Goal: Information Seeking & Learning: Check status

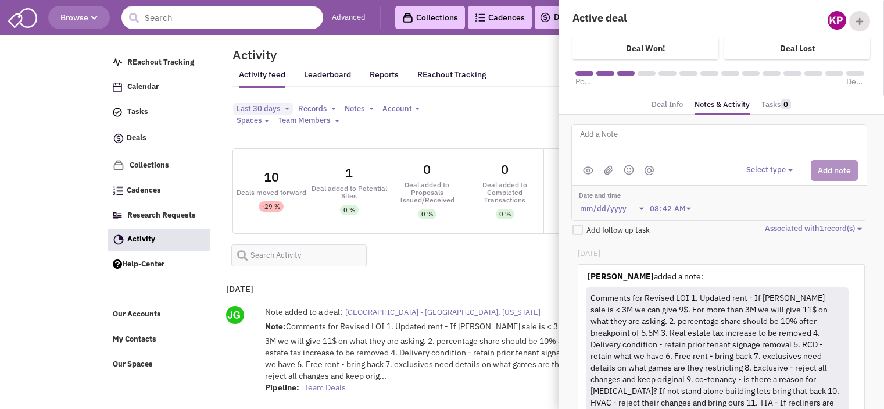
select select
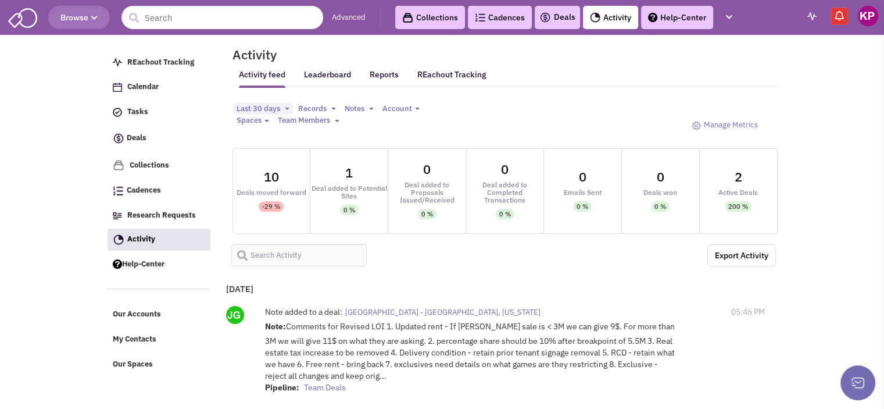
click at [556, 14] on link "Deals" at bounding box center [558, 17] width 36 height 14
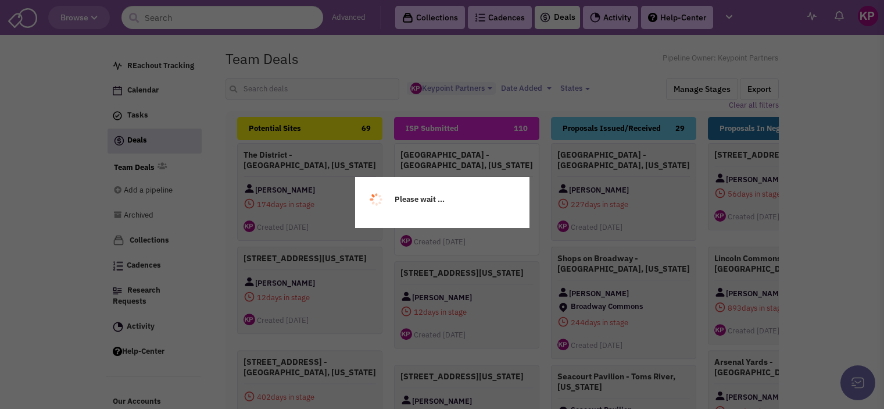
select select "1896"
select select
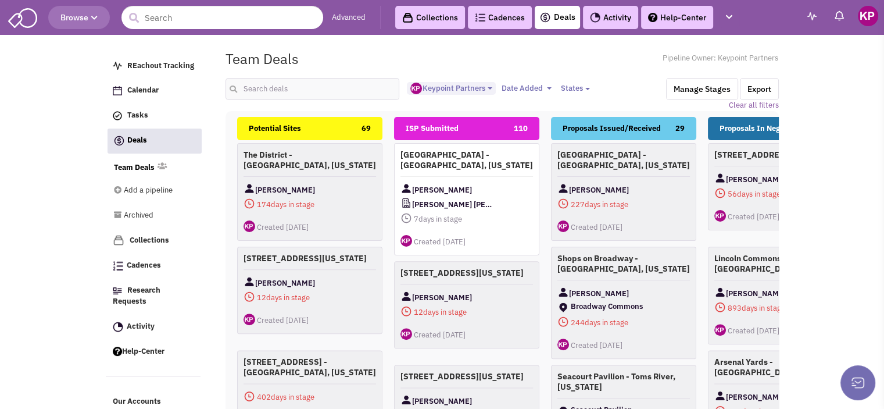
scroll to position [10, 0]
click at [267, 99] on input "text" at bounding box center [313, 89] width 174 height 22
type input "vicksberg"
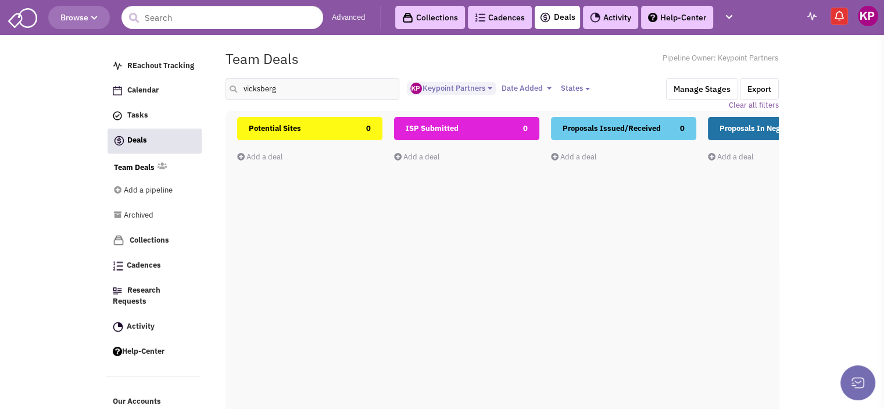
click at [605, 21] on link "Activity" at bounding box center [610, 17] width 55 height 23
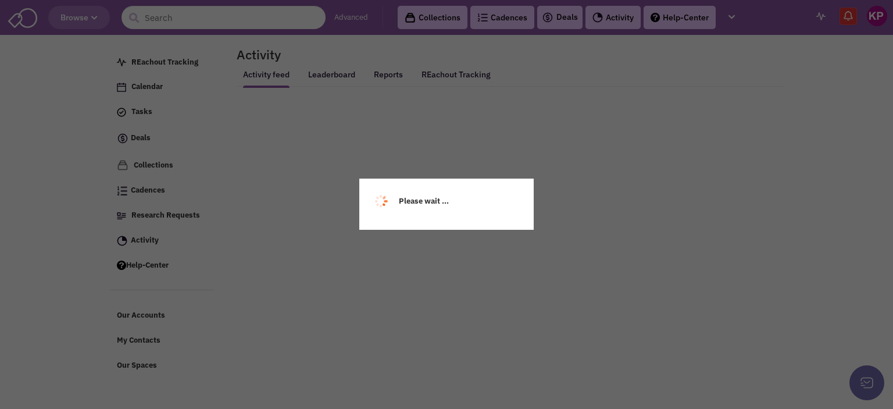
select select
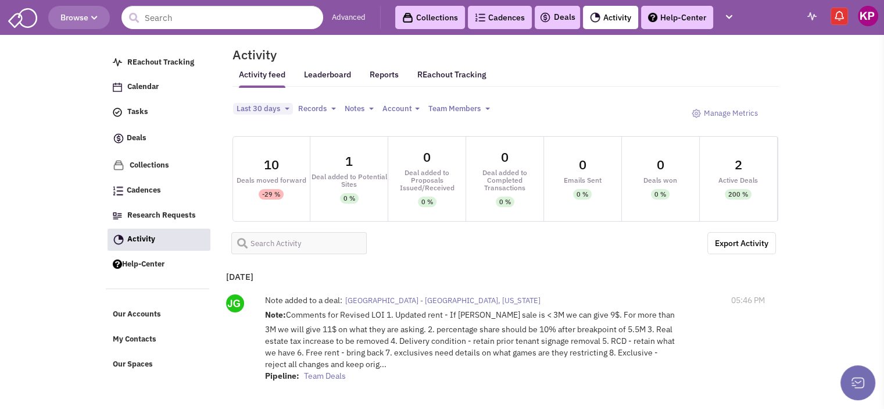
select select
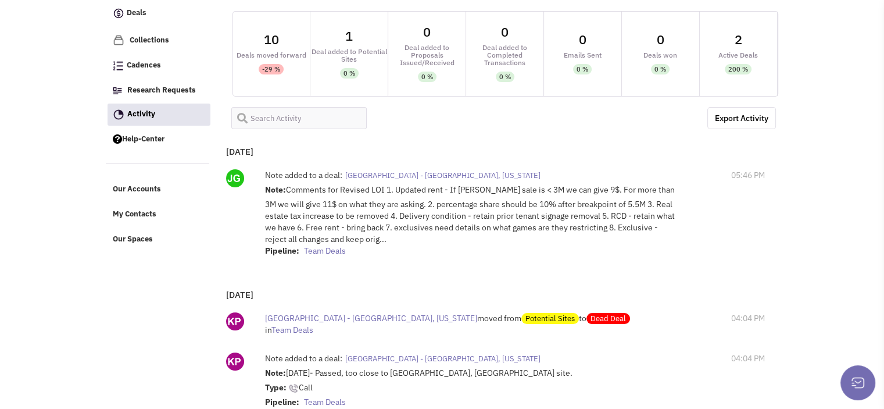
scroll to position [126, 0]
click at [433, 173] on span "[GEOGRAPHIC_DATA] - [GEOGRAPHIC_DATA], [US_STATE]" at bounding box center [442, 175] width 195 height 10
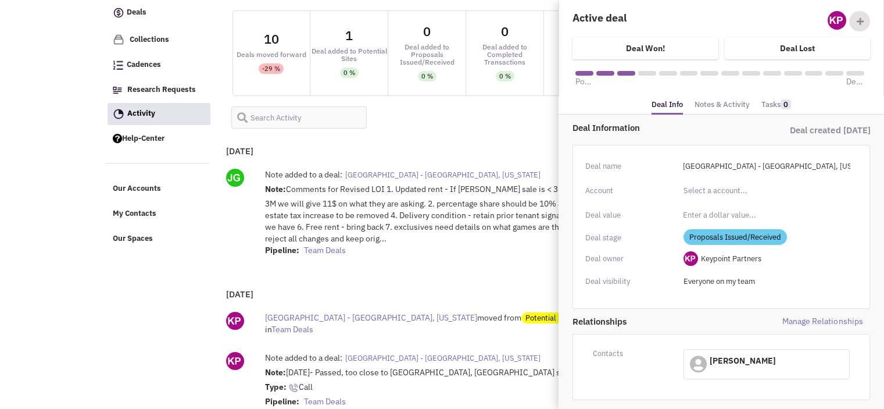
click at [699, 104] on link "Notes & Activity" at bounding box center [722, 105] width 55 height 17
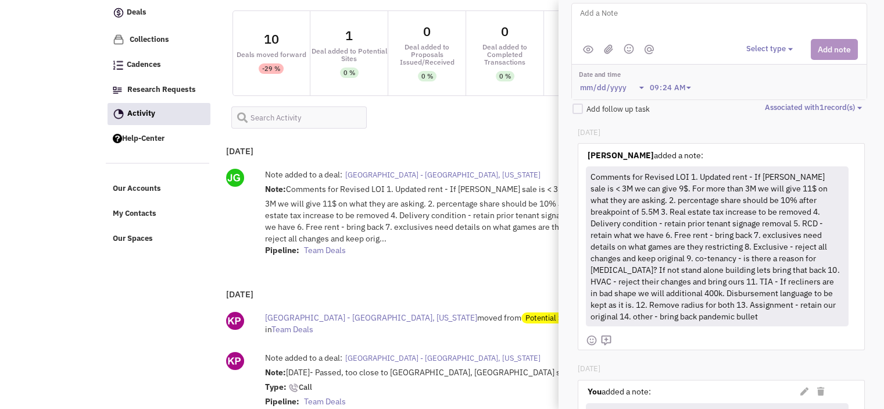
scroll to position [135, 0]
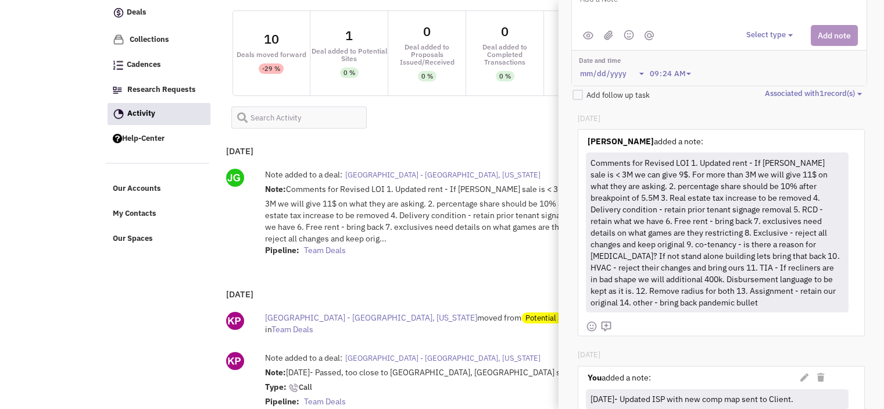
click at [630, 241] on div "Comments for Revised LOI 1. Updated rent - If [PERSON_NAME] sale is < 3M we can…" at bounding box center [716, 232] width 256 height 156
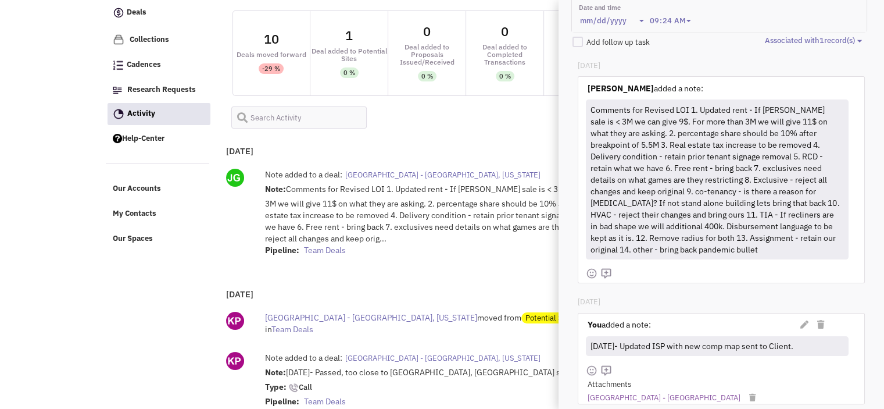
scroll to position [188, 0]
click at [407, 150] on div "August 14, 2025 Note added to a deal: Liberty Center - Liberty Township, Ohio N…" at bounding box center [498, 207] width 555 height 140
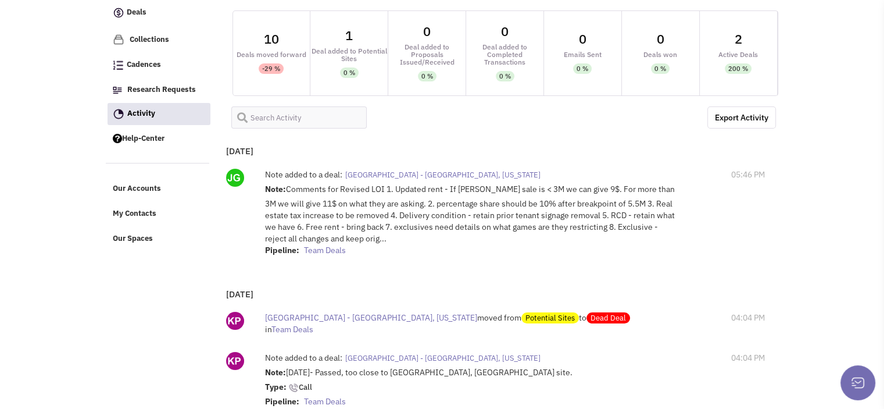
scroll to position [0, 0]
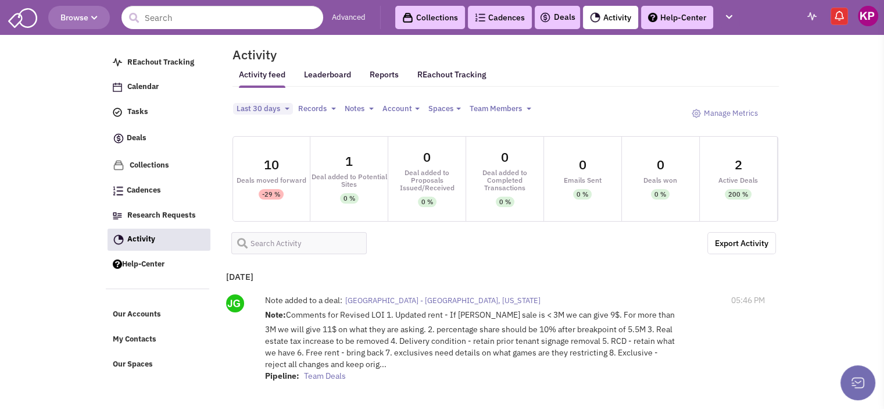
click at [549, 22] on img at bounding box center [546, 17] width 12 height 14
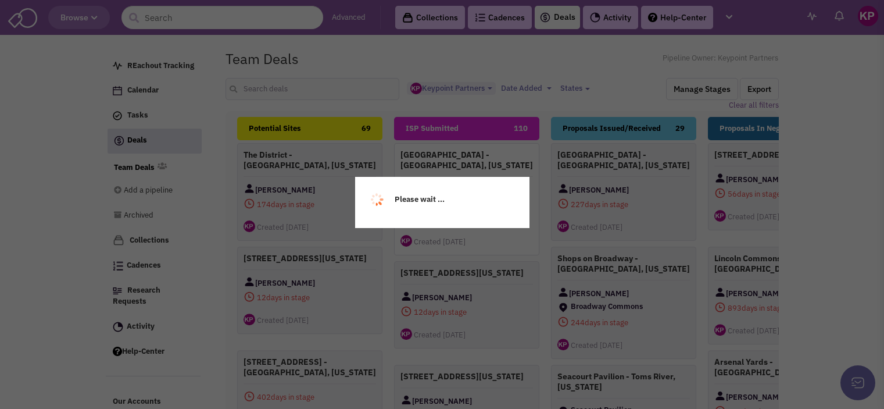
select select "1896"
select select
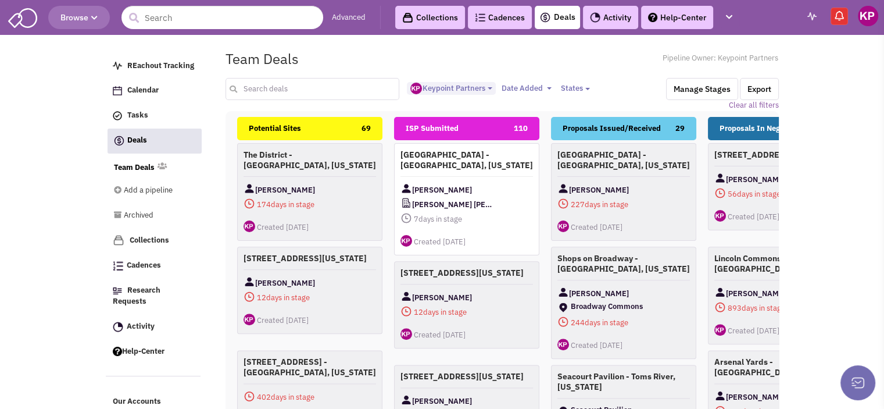
click at [283, 95] on input "text" at bounding box center [313, 89] width 174 height 22
type input "vicksburg"
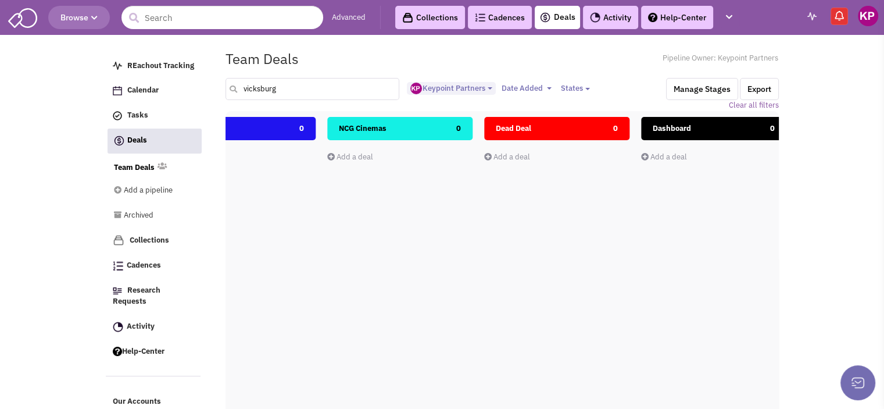
scroll to position [0, 1323]
click at [609, 18] on link "Activity" at bounding box center [610, 17] width 55 height 23
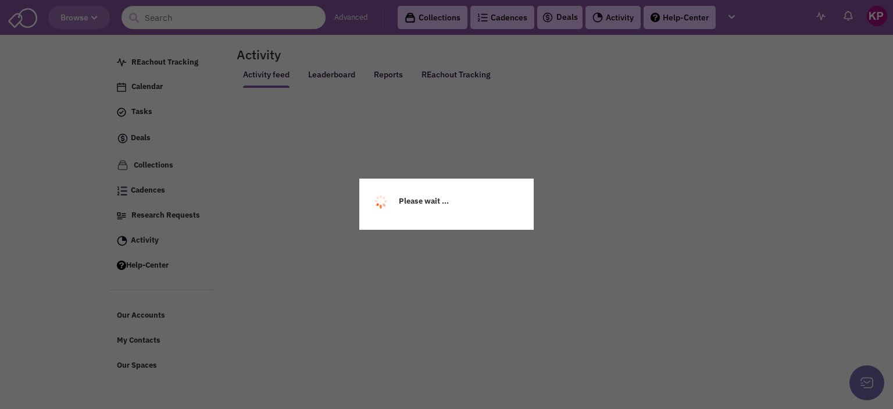
select select
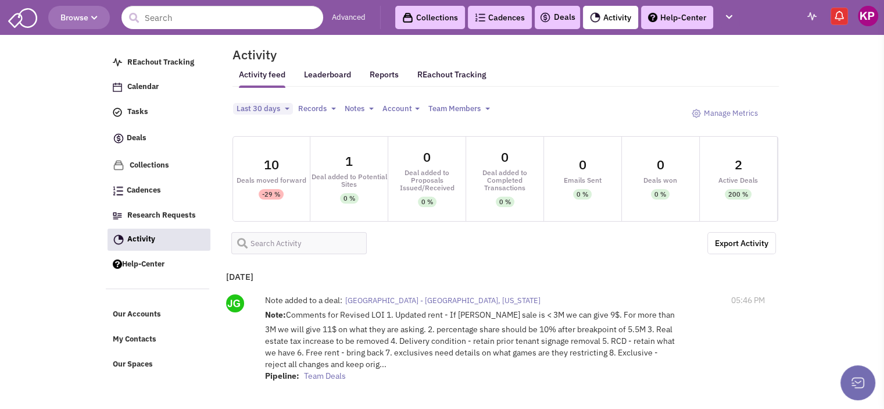
select select
click at [379, 294] on div "Note added to a deal: [GEOGRAPHIC_DATA] - [GEOGRAPHIC_DATA], [US_STATE]" at bounding box center [471, 301] width 412 height 15
click at [388, 299] on span "[GEOGRAPHIC_DATA] - [GEOGRAPHIC_DATA], [US_STATE]" at bounding box center [442, 300] width 195 height 10
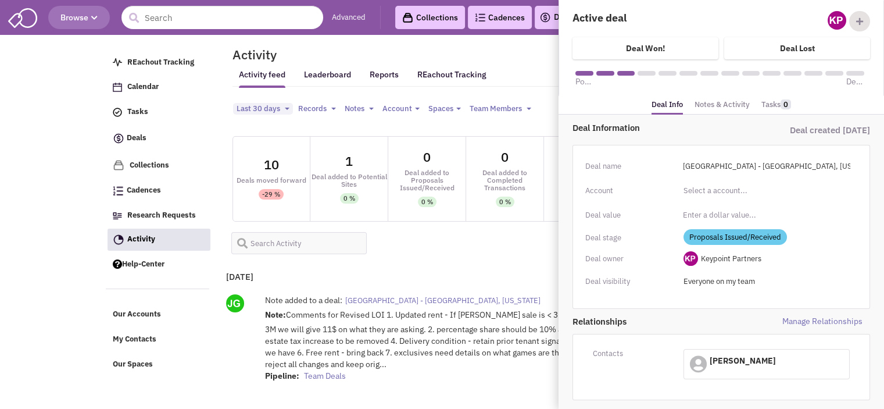
click at [717, 106] on link "Notes & Activity" at bounding box center [722, 105] width 55 height 17
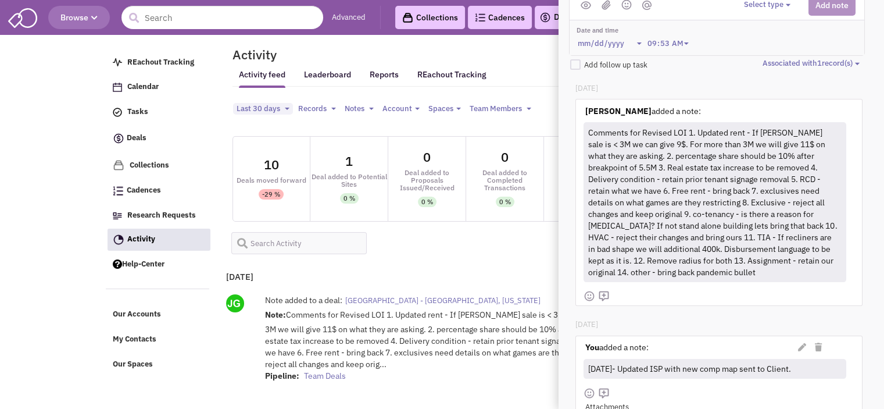
scroll to position [165, 2]
click at [698, 297] on div at bounding box center [733, 295] width 241 height 17
click at [788, 186] on div "Comments for Revised LOI 1. Updated rent - If [PERSON_NAME] sale is < 3M we can…" at bounding box center [714, 202] width 256 height 156
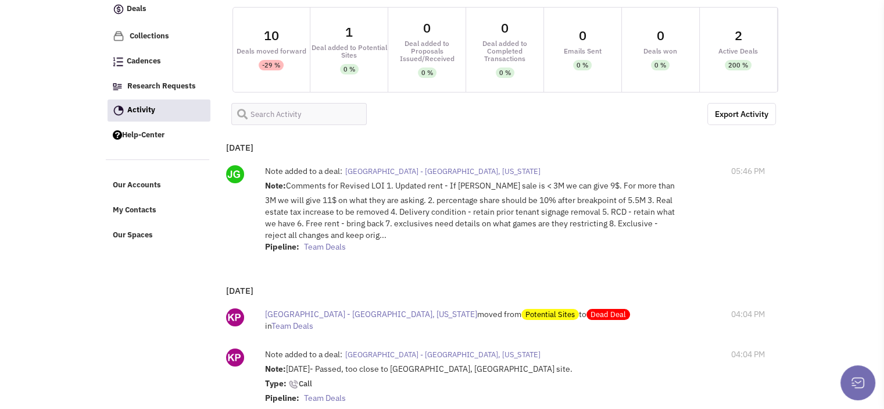
scroll to position [0, 0]
